Goal: Information Seeking & Learning: Understand process/instructions

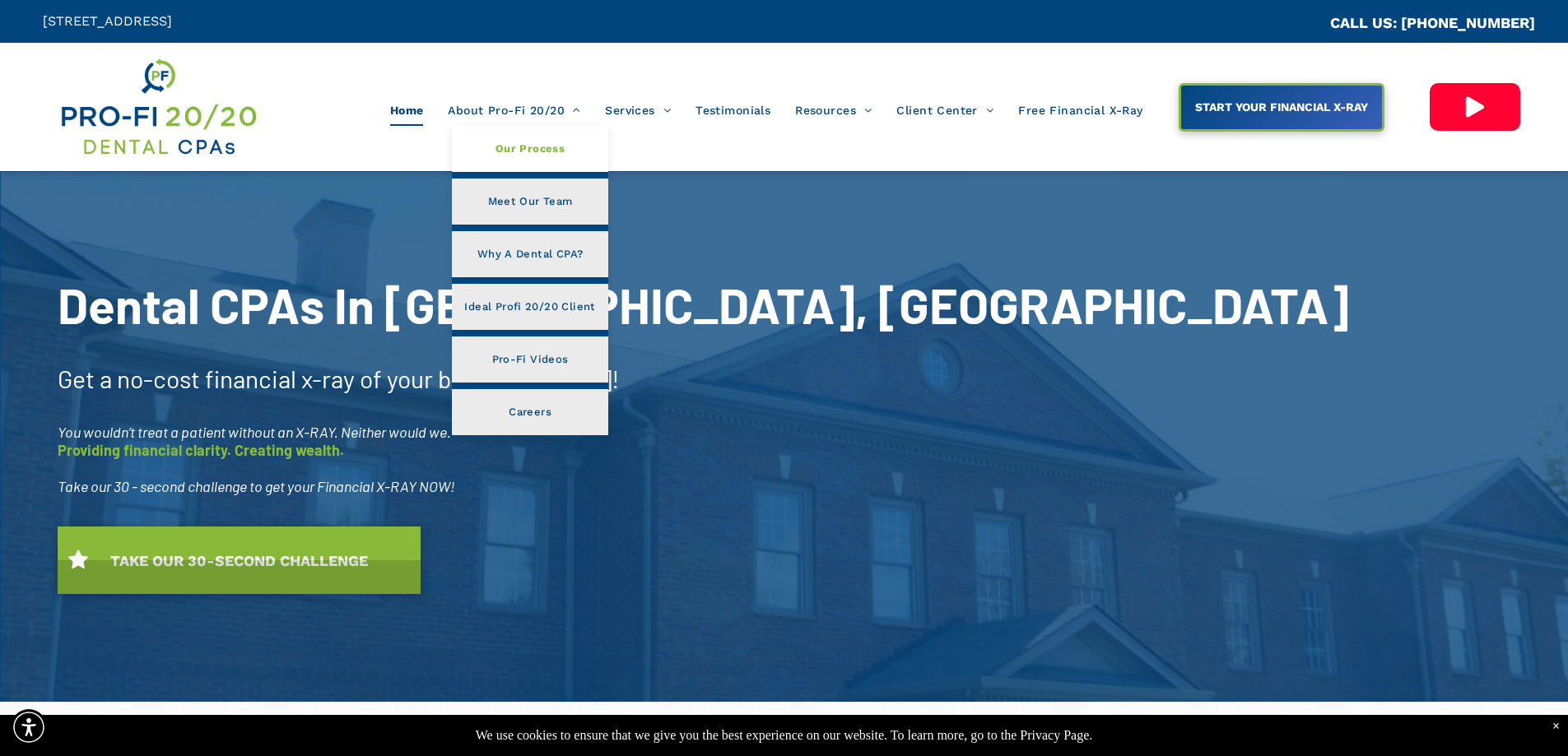
click at [556, 152] on span "Our Process" at bounding box center [530, 148] width 69 height 22
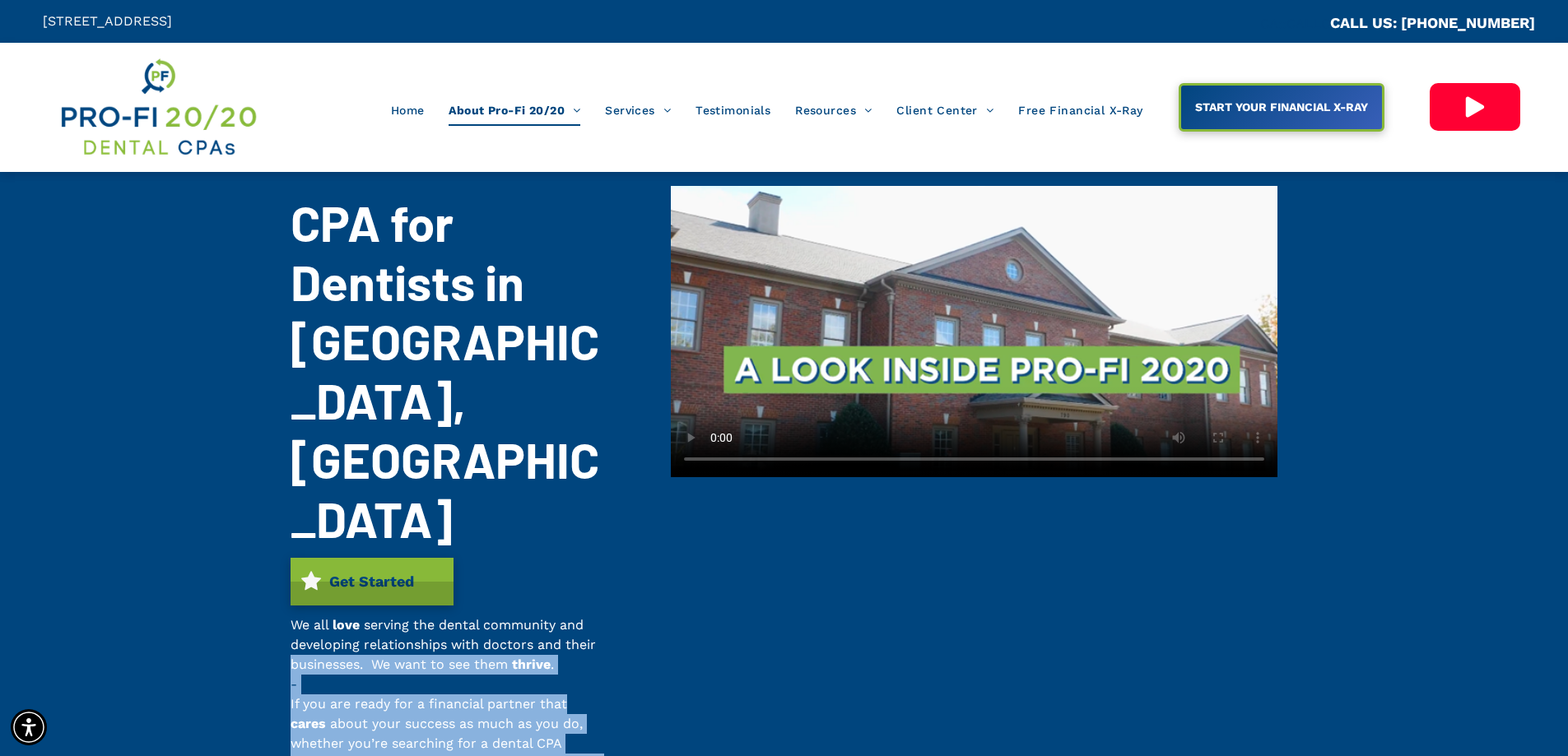
drag, startPoint x: 268, startPoint y: 497, endPoint x: 233, endPoint y: 571, distance: 81.9
click at [284, 602] on div "CPA for Dentists in Suwanee, GA Get Started We all love serving the dental comm…" at bounding box center [784, 493] width 1568 height 642
click at [203, 494] on div "CPA for Dentists in Suwanee, GA Get Started We all love serving the dental comm…" at bounding box center [784, 493] width 1568 height 642
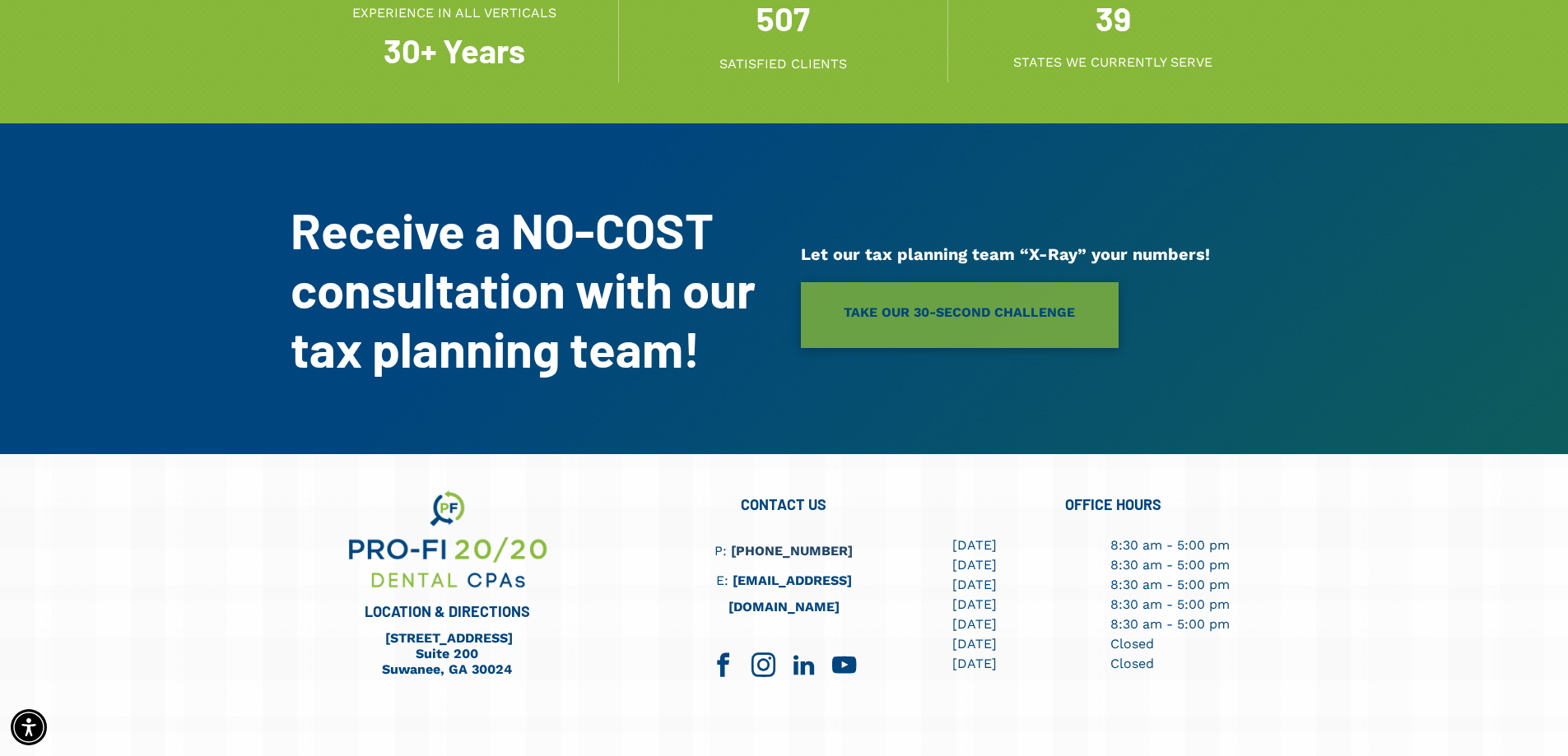
scroll to position [2154, 0]
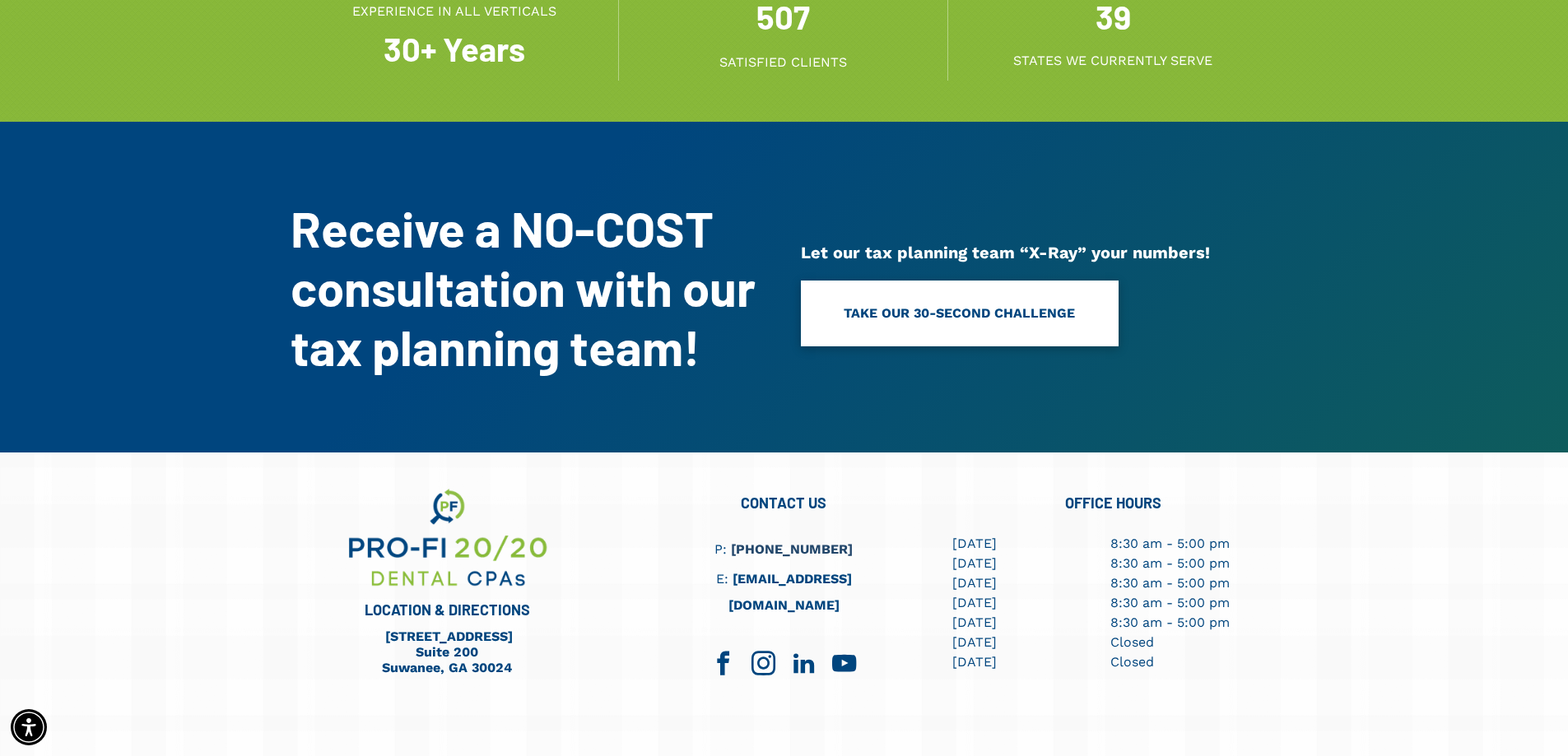
click at [855, 295] on span "TAKE OUR 30-SECOND CHALLENGE" at bounding box center [959, 313] width 231 height 37
